Goal: Navigation & Orientation: Find specific page/section

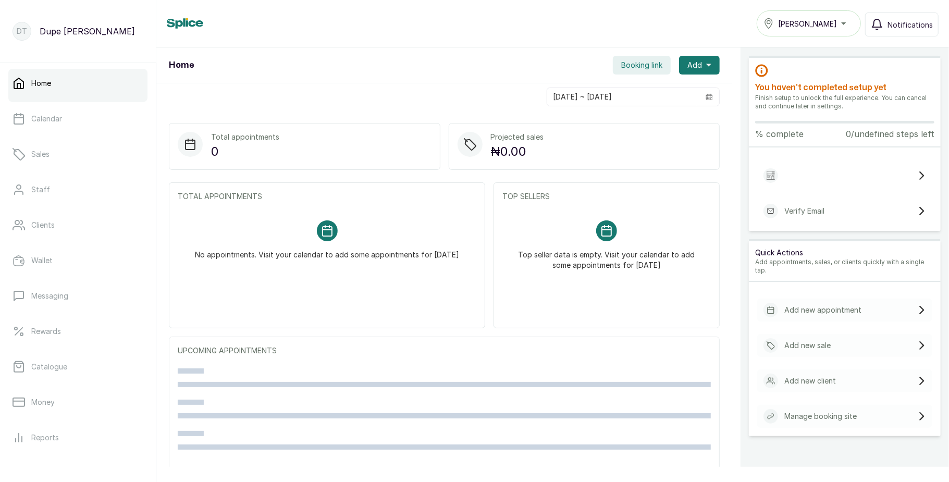
click at [822, 17] on div "Tasala Ikoyi" at bounding box center [809, 23] width 91 height 13
click at [789, 64] on span "Tasala Lekki" at bounding box center [815, 70] width 75 height 13
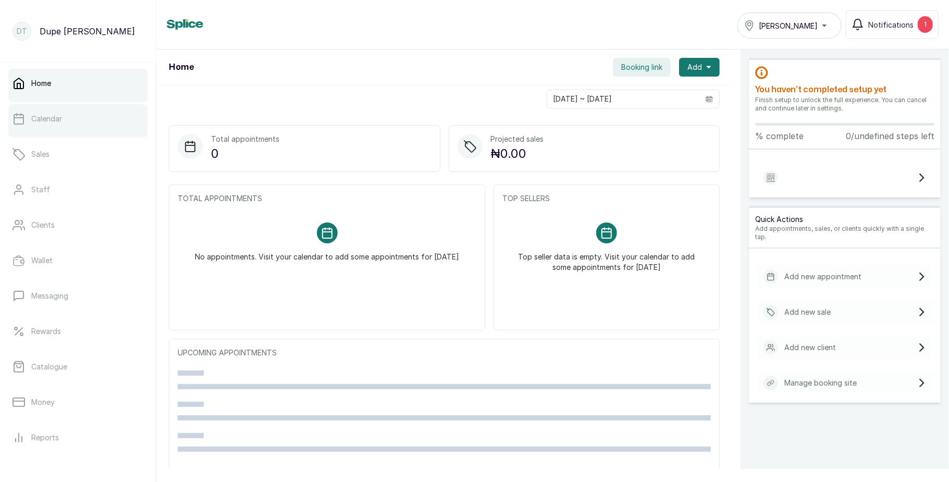
click at [69, 113] on link "Calendar" at bounding box center [77, 118] width 139 height 29
